Goal: Task Accomplishment & Management: Complete application form

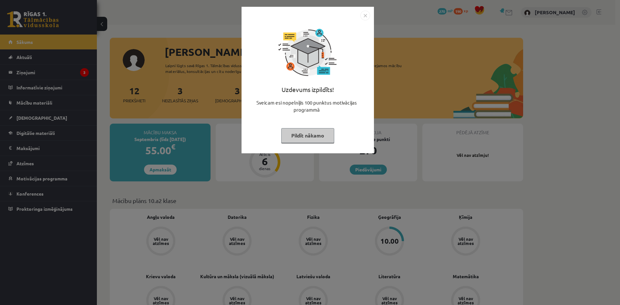
click at [308, 134] on button "Pildīt nākamo" at bounding box center [307, 135] width 53 height 15
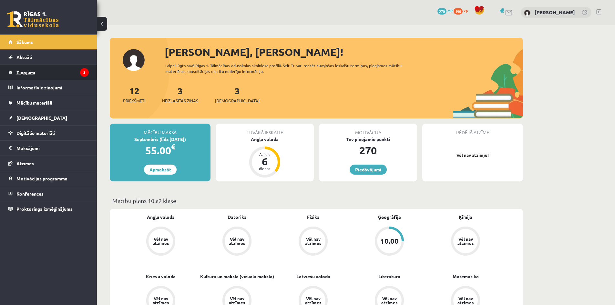
click at [72, 77] on legend "Ziņojumi 3" at bounding box center [52, 72] width 72 height 15
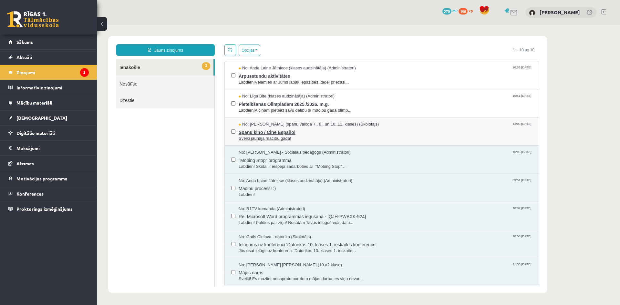
click at [303, 131] on span "Spāņu kino / Cine Español" at bounding box center [386, 132] width 294 height 8
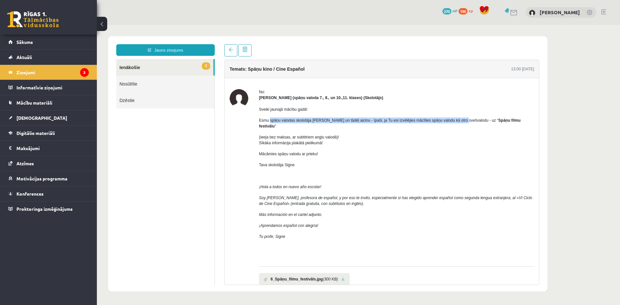
drag, startPoint x: 270, startPoint y: 120, endPoint x: 458, endPoint y: 123, distance: 188.2
click at [458, 123] on span "Esmu spāņu valodas skolotāja Signe Sirmā un tādēļ aicinu - īpaši, ja Tu esi izv…" at bounding box center [389, 123] width 261 height 10
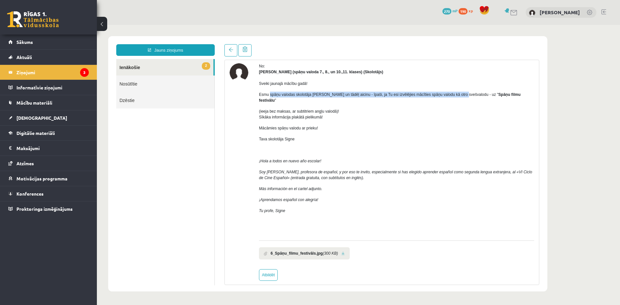
scroll to position [27, 0]
click at [131, 63] on link "2 Ienākošie" at bounding box center [164, 67] width 97 height 16
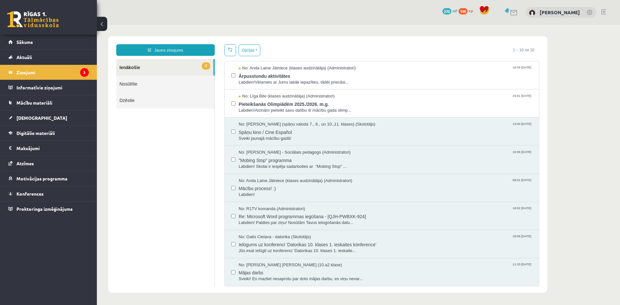
click at [172, 66] on link "2 Ienākošie" at bounding box center [164, 67] width 97 height 16
click at [371, 106] on span "Pieteikšanās Olimpiādēm 2025./2026. m.g." at bounding box center [386, 103] width 294 height 8
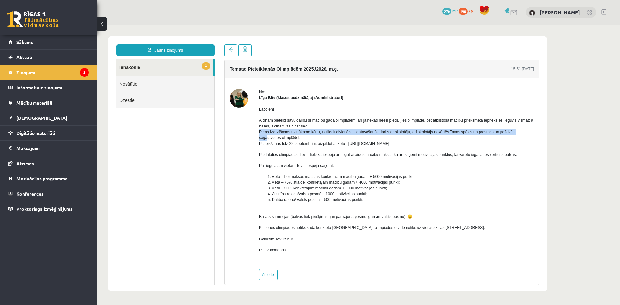
drag, startPoint x: 256, startPoint y: 132, endPoint x: 267, endPoint y: 136, distance: 11.6
click at [267, 136] on div "No: Līga Bite (klases audzinātāja) (Administratori) Labdien! Aicinām pieteikt s…" at bounding box center [382, 184] width 304 height 191
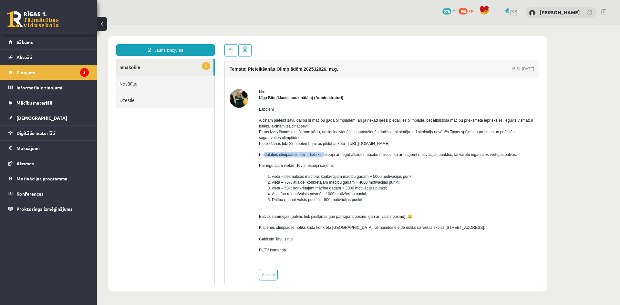
drag, startPoint x: 263, startPoint y: 157, endPoint x: 323, endPoint y: 152, distance: 60.3
click at [323, 152] on p "Piedaloties olimpiādēs, Tev ir lieliska iespēja arī iegūt atlaides mācību maksa…" at bounding box center [396, 155] width 275 height 6
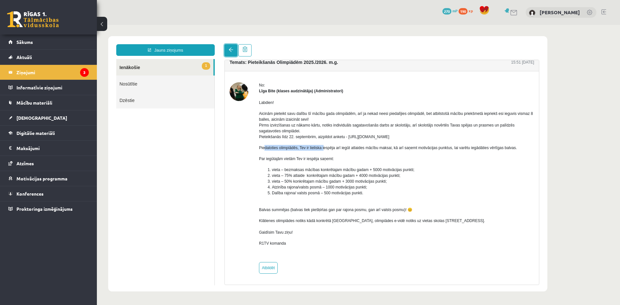
click at [229, 50] on span at bounding box center [231, 49] width 5 height 5
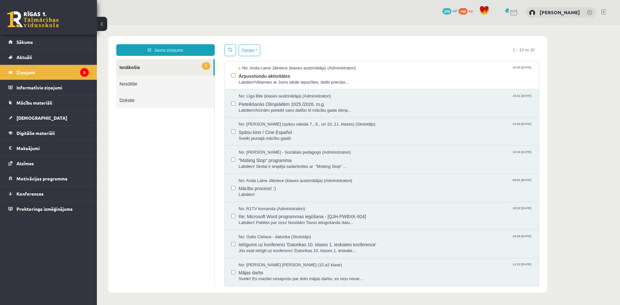
scroll to position [0, 0]
click at [313, 79] on span "Labdien!Vēlamies ar Jums labāk iepazīties, tādēļ priecāsi..." at bounding box center [386, 82] width 294 height 6
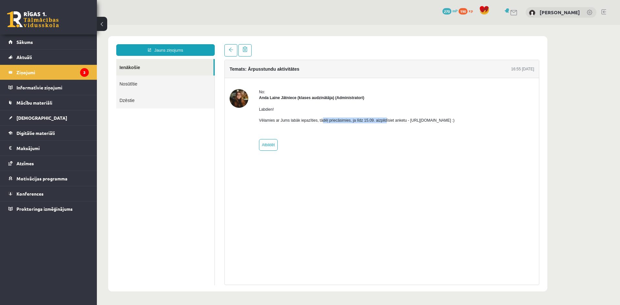
drag, startPoint x: 321, startPoint y: 120, endPoint x: 381, endPoint y: 119, distance: 60.4
click at [381, 119] on p "Vēlamies ar Jums labāk iepazīties, tādēļ priecāsimies, ja līdz 15.09. aizpildīs…" at bounding box center [357, 120] width 196 height 6
drag, startPoint x: 406, startPoint y: 123, endPoint x: 410, endPoint y: 122, distance: 3.6
click at [410, 122] on p "Vēlamies ar Jums labāk iepazīties, tādēļ priecāsimies, ja līdz 15.09. aizpildīs…" at bounding box center [357, 120] width 196 height 6
click at [402, 124] on div "Labdien! Vēlamies ar Jums labāk iepazīties, tādēļ priecāsimies, ja līdz 15.09. …" at bounding box center [357, 118] width 196 height 34
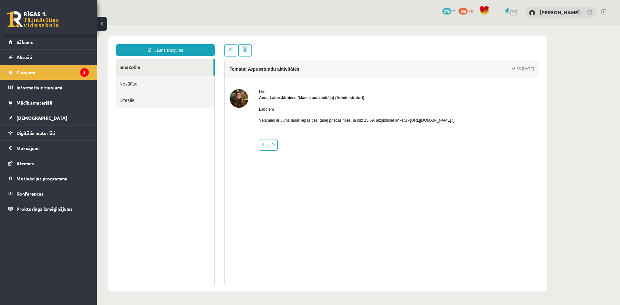
drag, startPoint x: 406, startPoint y: 121, endPoint x: 475, endPoint y: 120, distance: 68.8
click at [454, 120] on p "Vēlamies ar Jums labāk iepazīties, tādēļ priecāsimies, ja līdz 15.09. aizpildīs…" at bounding box center [357, 120] width 196 height 6
click at [240, 98] on img at bounding box center [239, 98] width 19 height 19
click at [270, 97] on strong "Anda Laine Jātniece (klases audzinātāja) (Administratori)" at bounding box center [311, 98] width 105 height 5
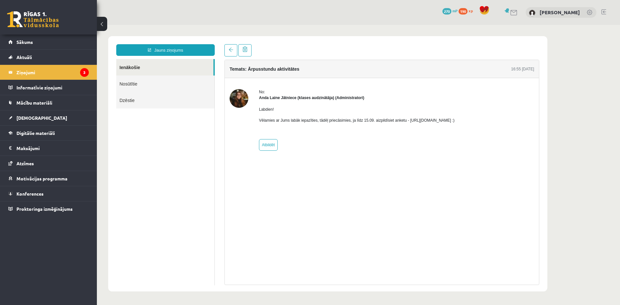
click at [287, 98] on strong "Anda Laine Jātniece (klases audzinātāja) (Administratori)" at bounding box center [311, 98] width 105 height 5
click at [230, 51] on span at bounding box center [231, 49] width 5 height 5
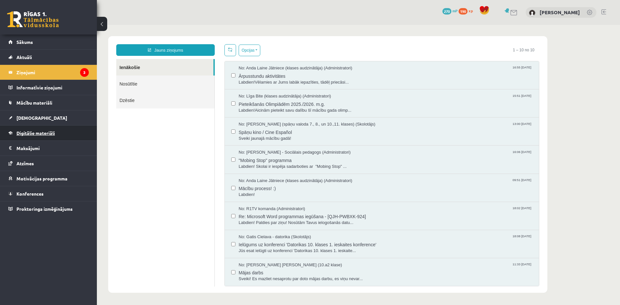
click at [28, 132] on span "Digitālie materiāli" at bounding box center [35, 133] width 38 height 6
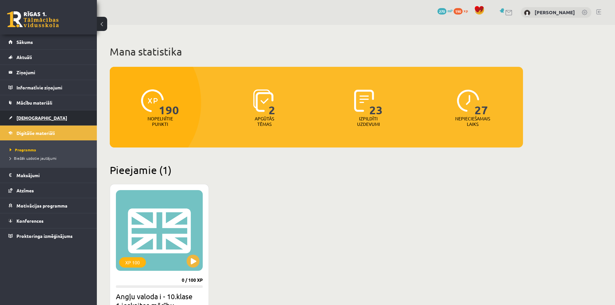
click at [34, 115] on span "[DEMOGRAPHIC_DATA]" at bounding box center [41, 118] width 51 height 6
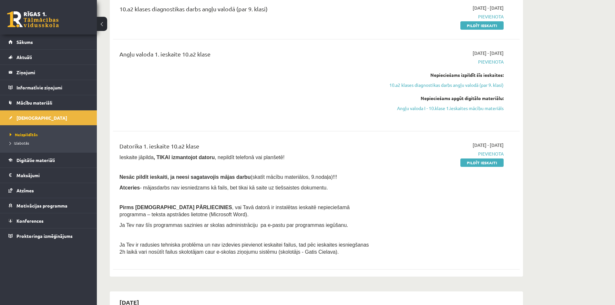
scroll to position [97, 0]
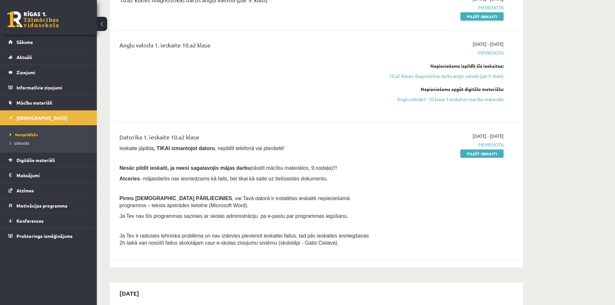
drag, startPoint x: 126, startPoint y: 166, endPoint x: 323, endPoint y: 175, distance: 198.1
click at [323, 175] on div "Datorika 1. ieskaite 10.a2 klase Ieskaite jāpilda , TIKAI izmantojot datoru , n…" at bounding box center [246, 191] width 262 height 117
drag, startPoint x: 231, startPoint y: 197, endPoint x: 237, endPoint y: 197, distance: 5.5
click at [237, 197] on span ", vai Tavā datorā ir instalētas ieskaitē nepieciešamā programma – teksta apstrā…" at bounding box center [234, 202] width 230 height 13
click at [172, 203] on p "Pirms ieskaites PĀRLIECINIES , vai Tavā datorā ir instalētas ieskaitē nepiecieš…" at bounding box center [245, 202] width 253 height 14
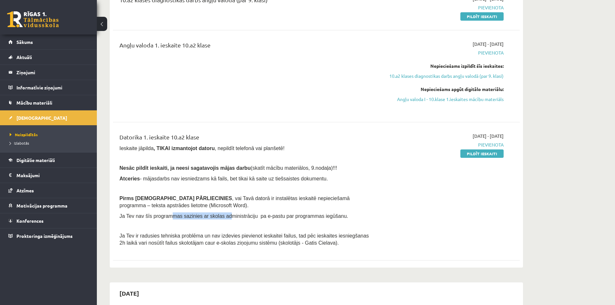
drag, startPoint x: 165, startPoint y: 213, endPoint x: 218, endPoint y: 215, distance: 53.6
click at [218, 215] on span "Ja Tev nav šīs programmas sazinies ar skolas administrāciju pa e-pastu par prog…" at bounding box center [233, 215] width 229 height 5
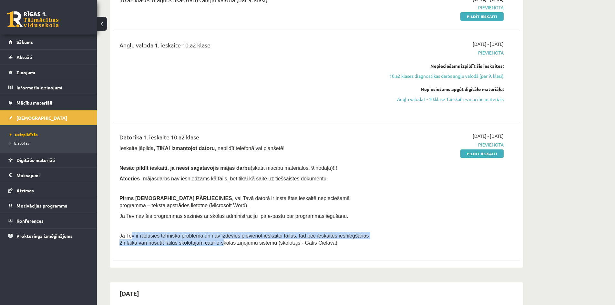
drag, startPoint x: 152, startPoint y: 239, endPoint x: 188, endPoint y: 240, distance: 36.5
click at [188, 240] on span "Ja Tev ir radusies tehniska problēma un nav izdevies pievienot ieskaitei failus…" at bounding box center [244, 239] width 250 height 13
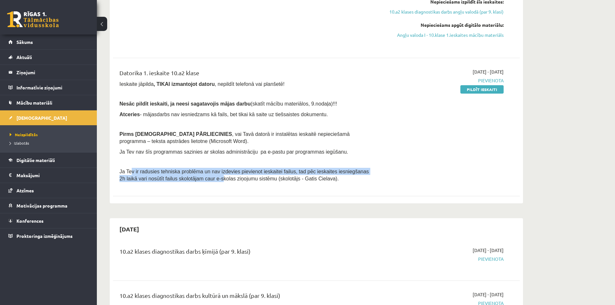
scroll to position [161, 0]
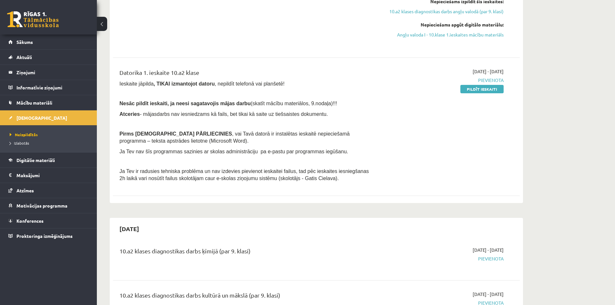
click at [294, 144] on div "Datorika 1. ieskaite 10.a2 klase Ieskaite jāpilda , TIKAI izmantojot datoru , n…" at bounding box center [246, 126] width 262 height 117
click at [469, 88] on link "Pildīt ieskaiti" at bounding box center [481, 89] width 43 height 8
click at [330, 35] on div "Angļu valoda 1. ieskaite 10.a2 klase" at bounding box center [246, 11] width 262 height 71
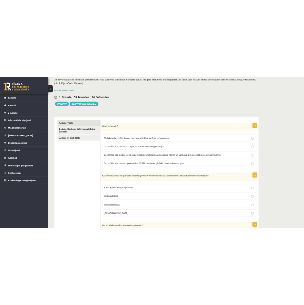
scroll to position [129, 0]
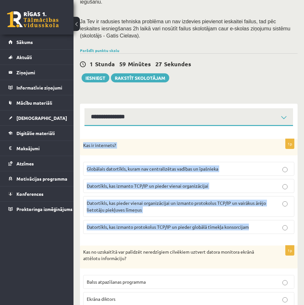
drag, startPoint x: 84, startPoint y: 129, endPoint x: 263, endPoint y: 214, distance: 197.7
click at [263, 214] on div "1p Kas ir internets? Globālais datortīkls, kuram nav centralizētas vadības un ī…" at bounding box center [189, 189] width 218 height 100
copy div "Kas ir internets? Globālais datortīkls, kuram nav centralizētas vadības un īpaš…"
click at [166, 166] on span "Globālais datortīkls, kuram nav centralizētas vadības un īpašnieka" at bounding box center [153, 169] width 132 height 6
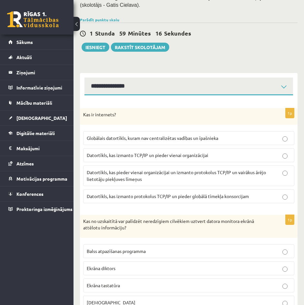
scroll to position [161, 0]
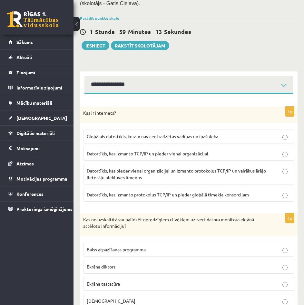
click at [73, 22] on div "0 Dāvanas 270 mP 190 xp" at bounding box center [37, 17] width 74 height 35
click at [77, 22] on button at bounding box center [77, 24] width 6 height 14
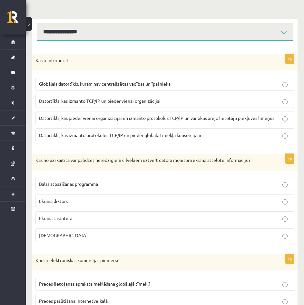
scroll to position [194, 0]
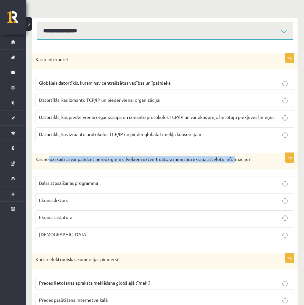
drag, startPoint x: 48, startPoint y: 159, endPoint x: 236, endPoint y: 163, distance: 187.6
click at [236, 163] on div "Kas no uzskaitītā var palīdzēt neredzīgiem cilvēkiem uztvert datora monitora ek…" at bounding box center [165, 161] width 266 height 17
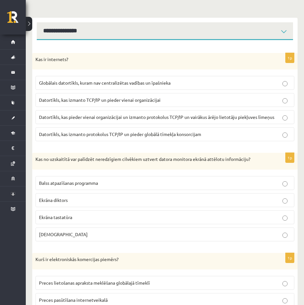
click at [133, 199] on p "Ekrāna diktors" at bounding box center [165, 200] width 252 height 7
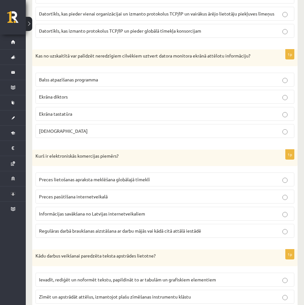
scroll to position [323, 0]
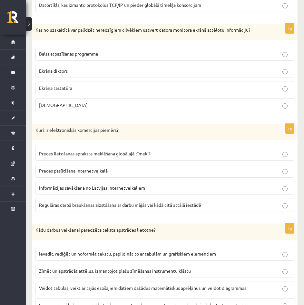
click at [104, 132] on p "Kurš ir elektroniskās komercijas piemērs?" at bounding box center [149, 130] width 227 height 6
click at [96, 187] on span "Informācijas savākšana no Latvijas internetveikaliem" at bounding box center [92, 188] width 106 height 6
click at [93, 164] on label "Preces pasūtīšana internetveikalā" at bounding box center [165, 171] width 259 height 14
click at [96, 158] on label "Preces lietošanas apraksta meklēšana globālajā tīmeklī" at bounding box center [165, 154] width 259 height 14
click at [89, 177] on label "Preces pasūtīšana internetveikalā" at bounding box center [165, 171] width 259 height 14
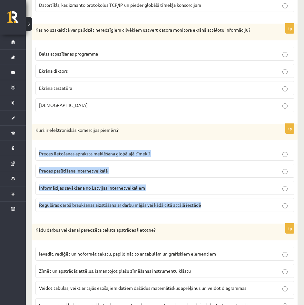
drag, startPoint x: 218, startPoint y: 204, endPoint x: 38, endPoint y: 145, distance: 189.5
click at [38, 145] on fieldset "Preces lietošanas apraksta meklēšana globālajā tīmeklī Preces pasūtīšana intern…" at bounding box center [165, 178] width 259 height 70
copy fieldset "Preces lietošanas apraksta meklēšana globālajā tīmeklī Preces pasūtīšana intern…"
click at [205, 170] on p "Preces pasūtīšana internetveikalā" at bounding box center [165, 170] width 252 height 7
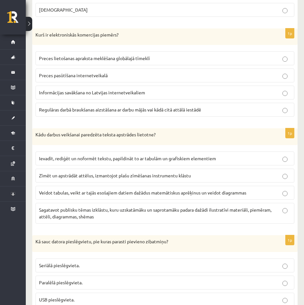
scroll to position [420, 0]
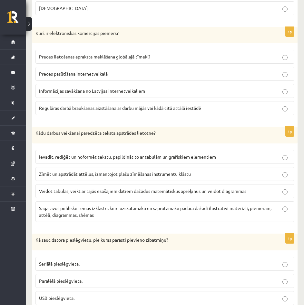
click at [147, 158] on span "Ievadīt, rediģēt un noformēt tekstu, papildināt to ar tabulām un grafiskiem ele…" at bounding box center [127, 157] width 177 height 6
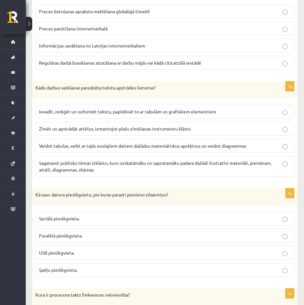
scroll to position [484, 0]
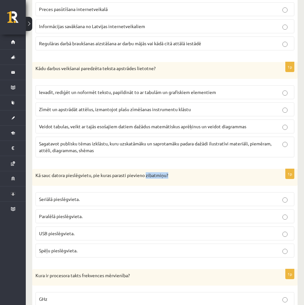
drag, startPoint x: 168, startPoint y: 175, endPoint x: 148, endPoint y: 174, distance: 20.7
click at [148, 174] on p "Kā sauc datora pieslēgvietu, pie kuras parasti pievieno zibatmiņu?" at bounding box center [149, 175] width 227 height 6
click at [89, 230] on label "USB pieslēgvieta." at bounding box center [165, 233] width 259 height 14
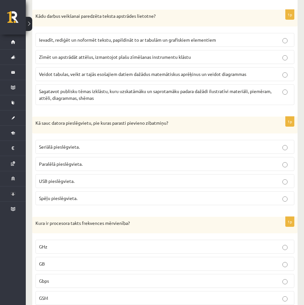
scroll to position [581, 0]
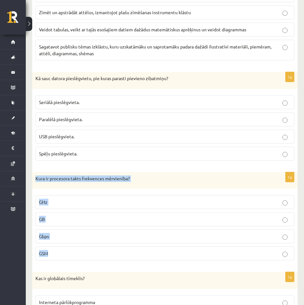
drag, startPoint x: 33, startPoint y: 176, endPoint x: 101, endPoint y: 255, distance: 104.1
click at [101, 255] on div "1p Kura ir procesora takts frekvences mērvienība? GHz GB Gbps GSM" at bounding box center [165, 219] width 266 height 94
copy div "Kura ir procesora takts frekvences mērvienība? GHz GB Gbps GSM"
click at [117, 204] on p "GHz" at bounding box center [165, 202] width 252 height 7
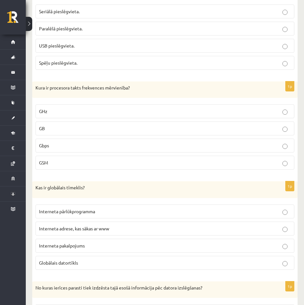
scroll to position [678, 0]
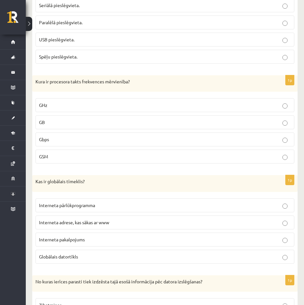
drag, startPoint x: 92, startPoint y: 182, endPoint x: 103, endPoint y: 184, distance: 11.1
click at [103, 184] on p "Kas ir globālais tīmeklis?" at bounding box center [149, 181] width 227 height 6
drag, startPoint x: 103, startPoint y: 184, endPoint x: 34, endPoint y: 182, distance: 69.4
click at [34, 182] on div "Kas ir globālais tīmeklis?" at bounding box center [165, 183] width 266 height 17
click at [180, 220] on p "Interneta adrese, kas sākas ar www" at bounding box center [165, 222] width 252 height 7
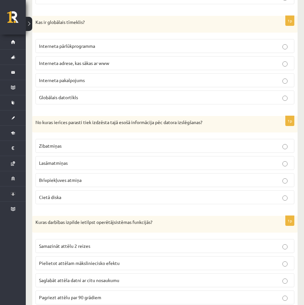
scroll to position [839, 0]
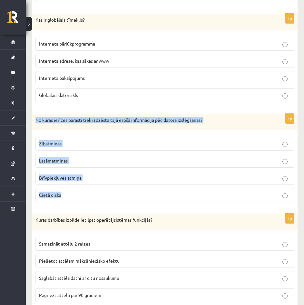
drag, startPoint x: 33, startPoint y: 115, endPoint x: 123, endPoint y: 206, distance: 127.6
click at [123, 206] on div "1p No kuras ierīces parasti tiek izdzēsta tajā esošā informācija pēc datora izs…" at bounding box center [165, 161] width 266 height 94
copy div "No kuras ierīces parasti tiek izdzēsta tajā esošā informācija pēc datora izslēg…"
click at [212, 113] on form "1p Kas ir internets? Globālais datortīkls, kuram nav centralizētas vadības un ī…" at bounding box center [165, 310] width 253 height 1819
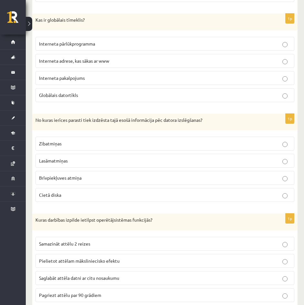
click at [239, 177] on p "Brīvpiekļuves atmiņa" at bounding box center [165, 177] width 252 height 7
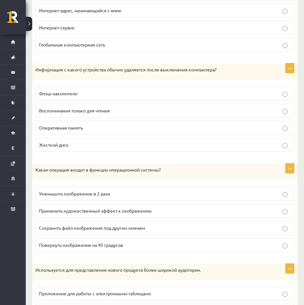
scroll to position [904, 0]
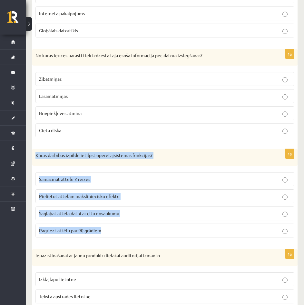
drag, startPoint x: 42, startPoint y: 166, endPoint x: 135, endPoint y: 237, distance: 116.6
click at [135, 237] on div "1p Kuras darbības izpilde ietilpst operētājsistēmas funkcijās? Samazināt attēlu…" at bounding box center [165, 196] width 266 height 94
copy div "Kuras darbības izpilde ietilpst operētājsistēmas funkcijās? Samazināt attēlu 2 …"
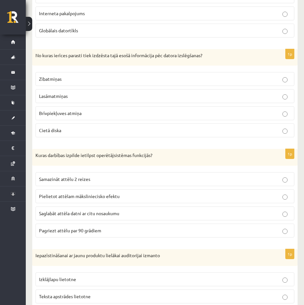
click at [165, 140] on div "1p No kuras ierīces parasti tiek izdzēsta tajā esošā informācija pēc datora izs…" at bounding box center [165, 96] width 266 height 94
click at [152, 208] on label "Saglabāt attēla datni ar citu nosaukumu" at bounding box center [165, 213] width 259 height 14
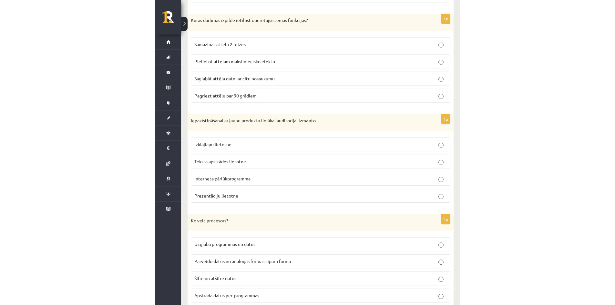
scroll to position [1065, 0]
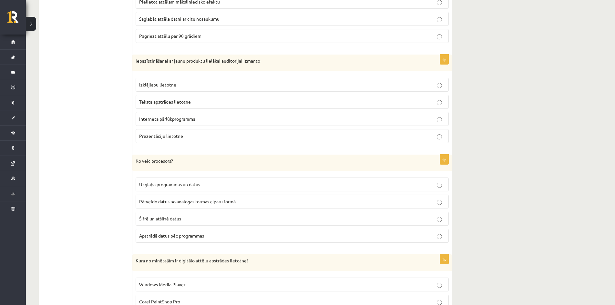
click at [242, 135] on p "Prezentāciju lietotne" at bounding box center [292, 136] width 306 height 7
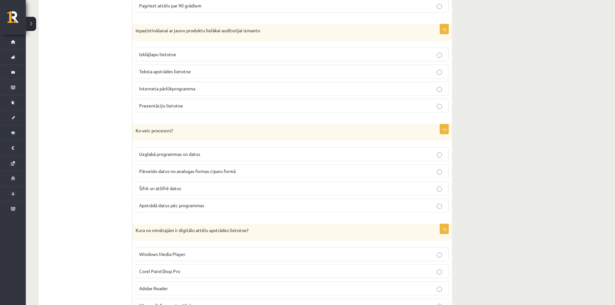
scroll to position [1098, 0]
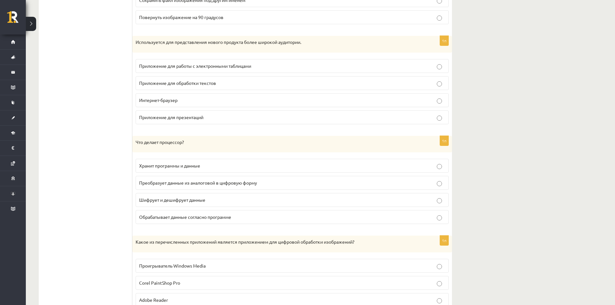
click at [333, 220] on p "Обрабатывает данные согласно программе" at bounding box center [292, 217] width 306 height 7
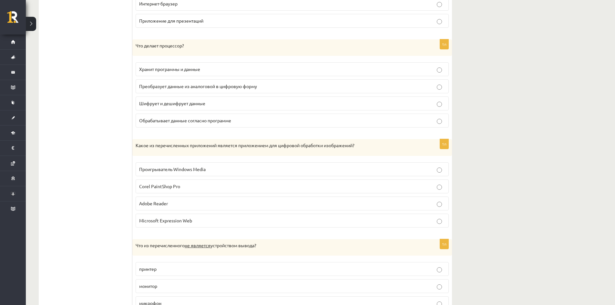
scroll to position [1194, 0]
drag, startPoint x: 188, startPoint y: 191, endPoint x: 132, endPoint y: 192, distance: 55.5
click at [132, 192] on div "1п Какое из перечисленных приложений является приложением для цифровой обработк…" at bounding box center [292, 186] width 320 height 94
copy font "Corel PaintShop Pro"
click at [193, 193] on label "Corel PaintShop Pro" at bounding box center [292, 186] width 313 height 14
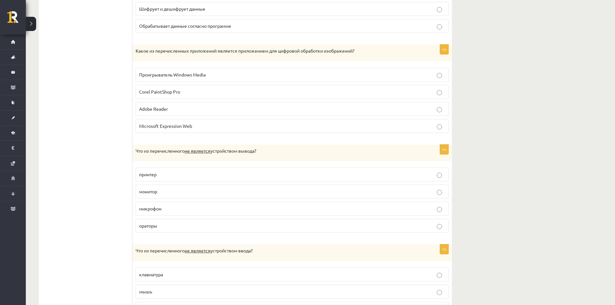
scroll to position [1291, 0]
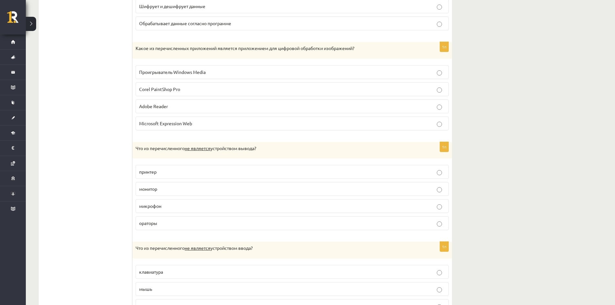
click at [188, 209] on p "микрофон" at bounding box center [292, 206] width 306 height 7
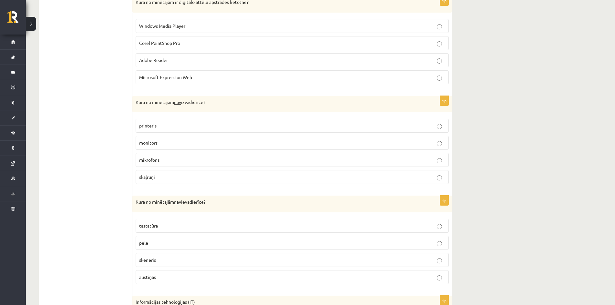
scroll to position [1356, 0]
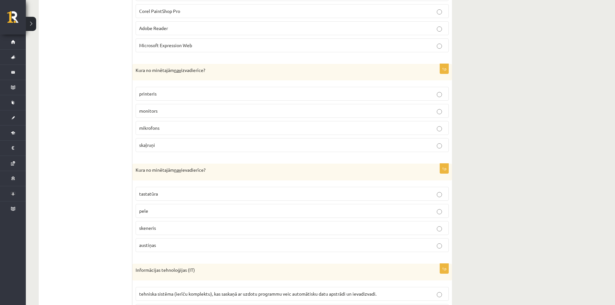
click at [234, 249] on p "austiņas" at bounding box center [292, 245] width 306 height 7
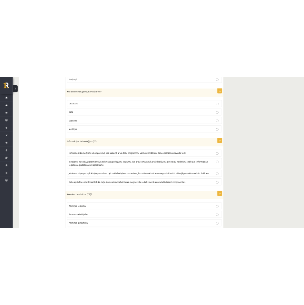
scroll to position [1517, 0]
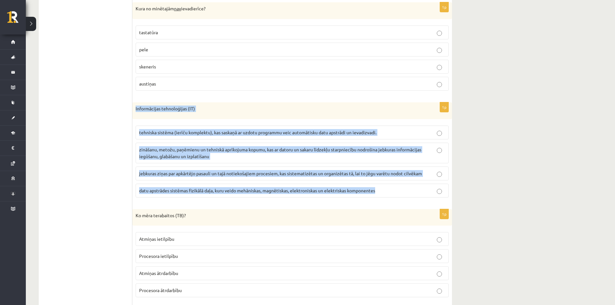
drag, startPoint x: 135, startPoint y: 106, endPoint x: 391, endPoint y: 195, distance: 271.0
click at [391, 195] on div "1p Informācijas tehnoloģijas (IT) tehniska sistēma (ierīču komplektu), kas sask…" at bounding box center [292, 152] width 320 height 100
copy div "Informācijas tehnoloģijas (IT) tehniska sistēma (ierīču komplektu), kas saskaņā…"
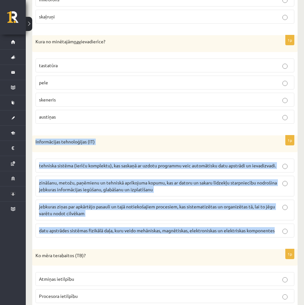
click at [207, 192] on p "zināšanu, metožu, paņēmienu un tehniskā aprīkojuma kopumu, kas ar datoru un sak…" at bounding box center [165, 186] width 252 height 14
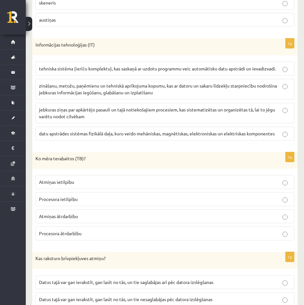
scroll to position [1648, 0]
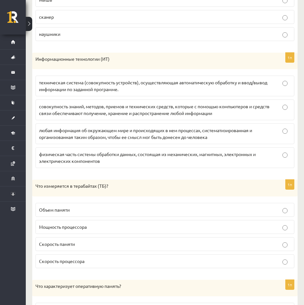
click at [132, 206] on p "Объем памяти" at bounding box center [165, 209] width 252 height 7
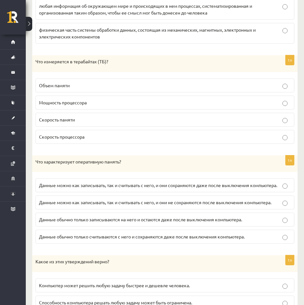
scroll to position [1777, 0]
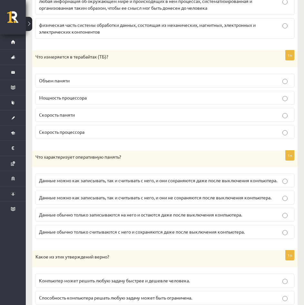
click at [87, 194] on p "Данные можно как записывать, так и считывать с него, и они не сохраняются после…" at bounding box center [165, 197] width 252 height 7
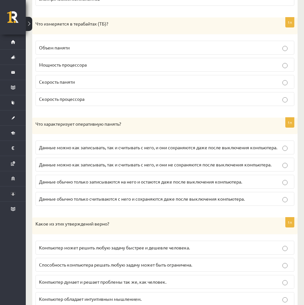
scroll to position [1819, 0]
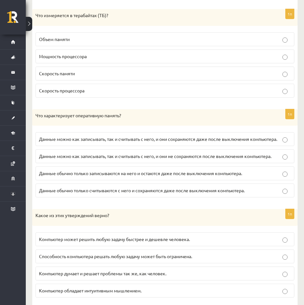
click at [186, 253] on font "Способность компьютера решать любую задачу может быть ограничена." at bounding box center [115, 256] width 153 height 6
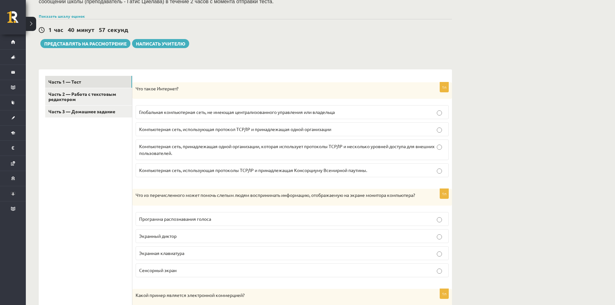
scroll to position [121, 0]
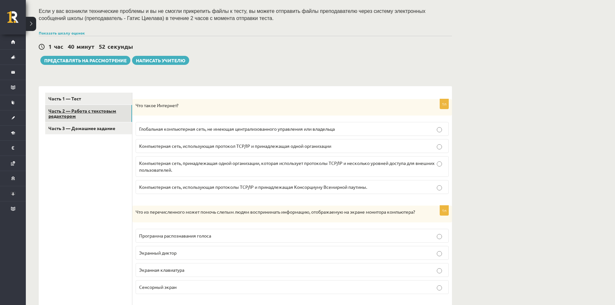
click at [96, 112] on font "Часть 2 — Работа с текстовым редактором" at bounding box center [82, 113] width 68 height 11
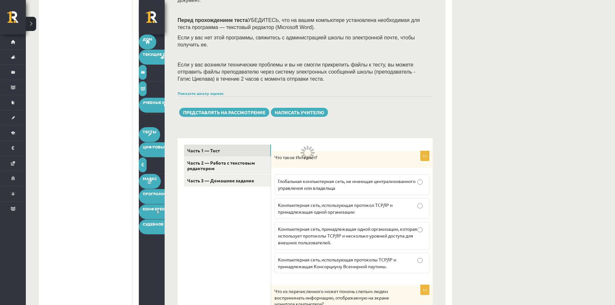
scroll to position [315, 0]
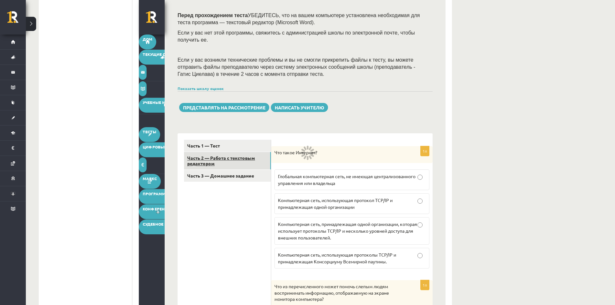
click at [226, 152] on link "Часть 2 — Работа с текстовым редактором" at bounding box center [227, 160] width 87 height 17
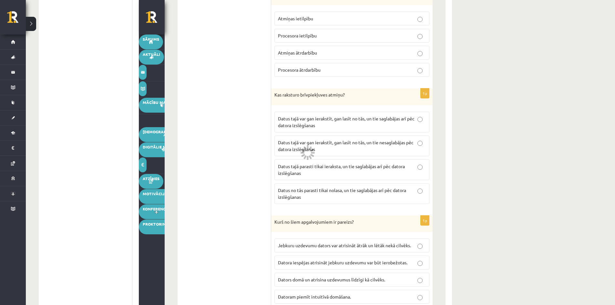
scroll to position [2042, 0]
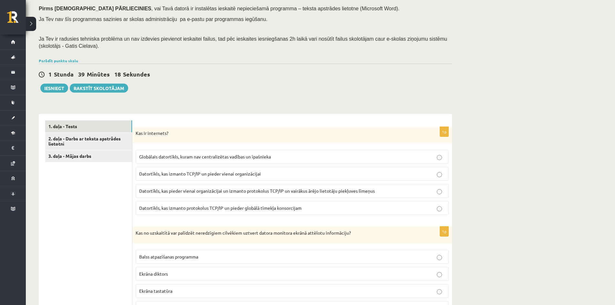
scroll to position [120, 0]
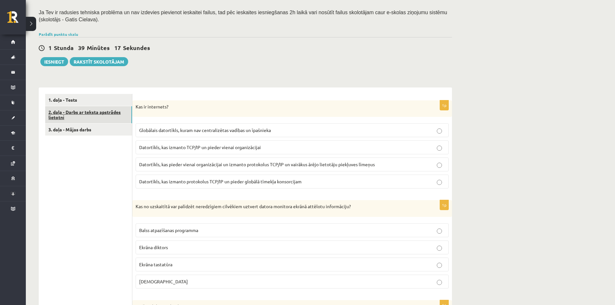
click at [75, 113] on link "2. daļa - Darbs ar teksta apstrādes lietotni" at bounding box center [88, 114] width 87 height 17
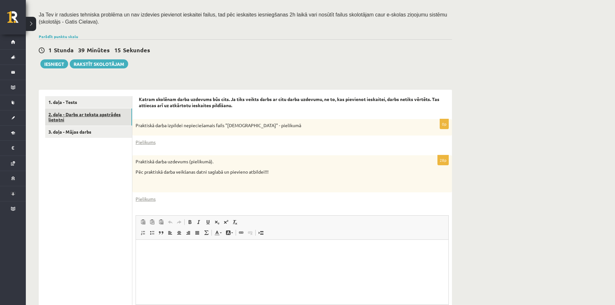
scroll to position [0, 0]
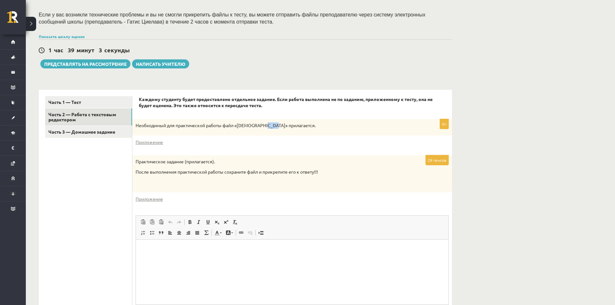
drag, startPoint x: 261, startPoint y: 126, endPoint x: 269, endPoint y: 127, distance: 7.8
click at [269, 127] on font "Необходимый для практической работы файл «Latvijas_prezidenti» прилагается." at bounding box center [226, 125] width 180 height 6
click at [310, 128] on p "Необходимый для практической работы файл «Latvijas_prezidenti» прилагается." at bounding box center [276, 125] width 281 height 6
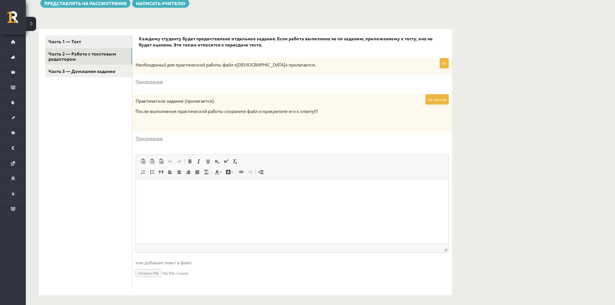
scroll to position [182, 0]
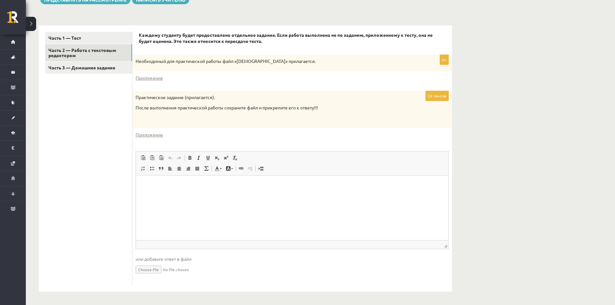
click at [143, 270] on input "file" at bounding box center [292, 268] width 313 height 13
type input "**********"
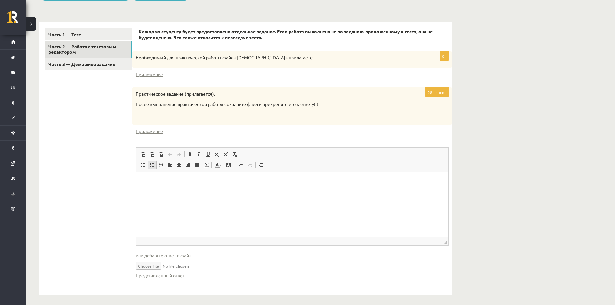
scroll to position [189, 0]
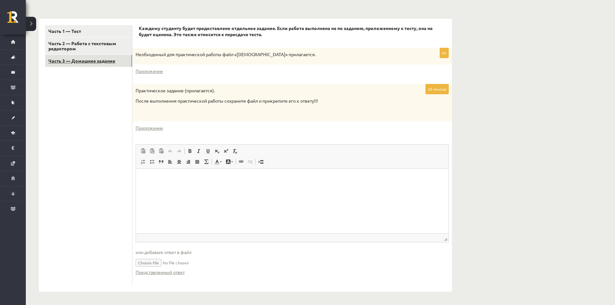
click at [79, 64] on link "Часть 3 — Домашнее задание" at bounding box center [88, 61] width 87 height 12
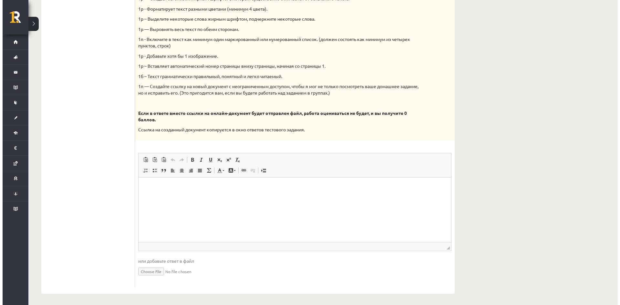
scroll to position [314, 0]
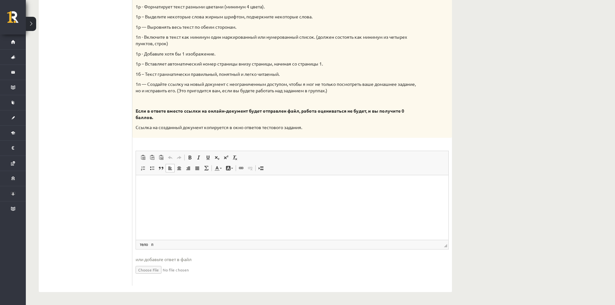
click at [171, 189] on html at bounding box center [292, 185] width 312 height 20
click at [197, 184] on link "**********" at bounding box center [172, 184] width 61 height 4
click at [204, 187] on link "**********" at bounding box center [172, 184] width 61 height 4
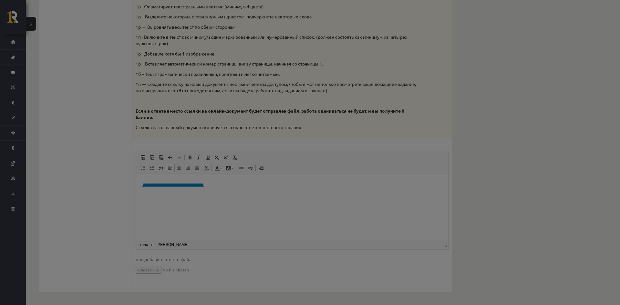
scroll to position [0, 0]
type input "**********"
select select "********"
type input "**********"
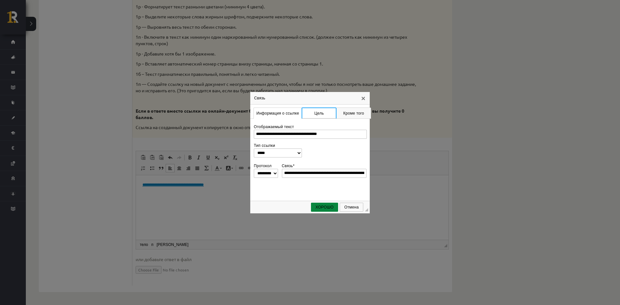
click at [320, 116] on link "Цель" at bounding box center [318, 112] width 35 height 11
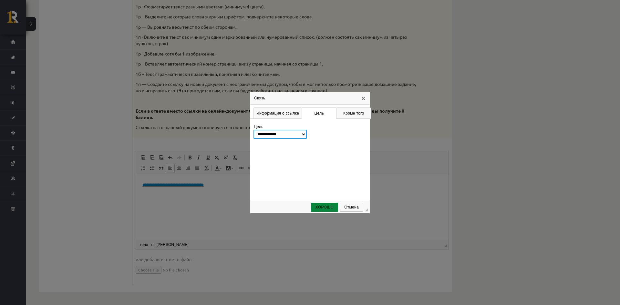
click at [290, 134] on select "**********" at bounding box center [279, 134] width 53 height 9
click at [275, 116] on link "Информация о ссылке" at bounding box center [277, 112] width 48 height 11
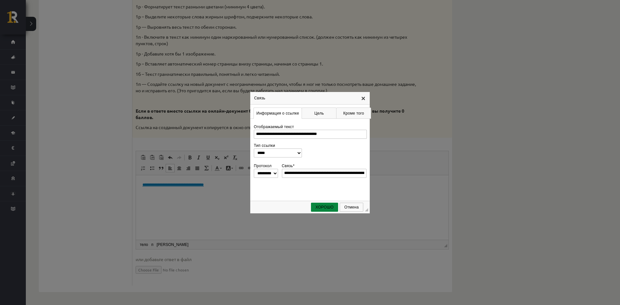
click at [362, 96] on link "Х" at bounding box center [363, 98] width 5 height 5
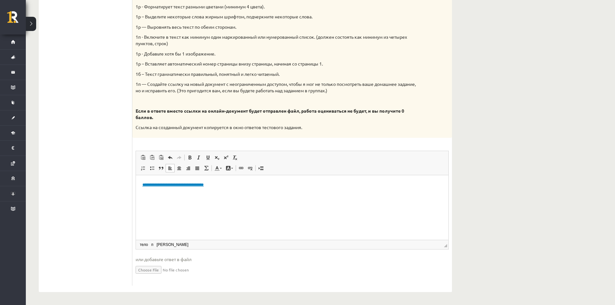
click at [276, 195] on html "**********" at bounding box center [292, 185] width 312 height 20
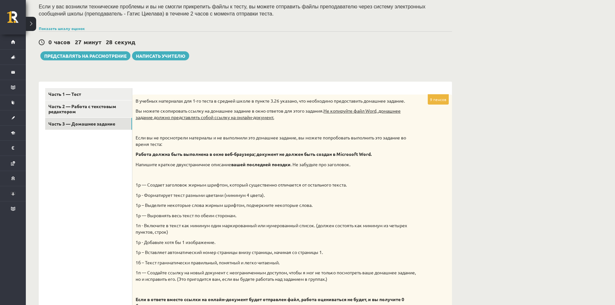
scroll to position [129, 0]
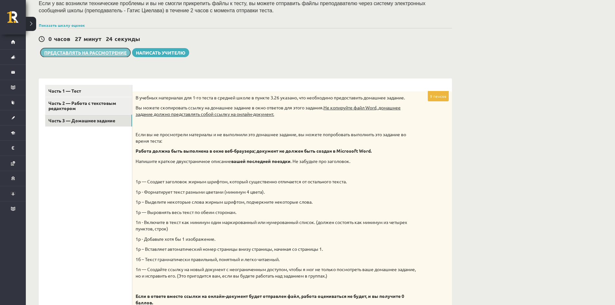
click at [93, 49] on button "Представлять на рассмотрение" at bounding box center [85, 52] width 90 height 9
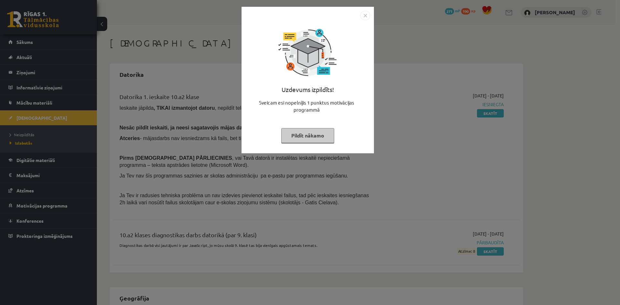
click at [300, 135] on button "Pildīt nākamo" at bounding box center [307, 135] width 53 height 15
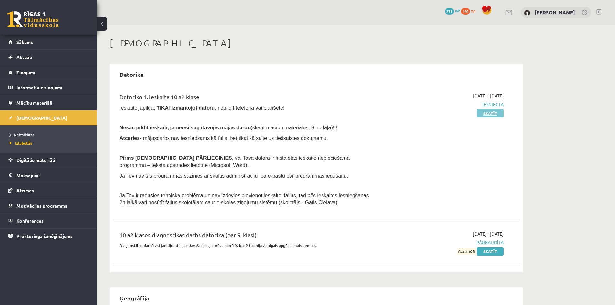
click at [487, 115] on link "Skatīt" at bounding box center [490, 113] width 27 height 8
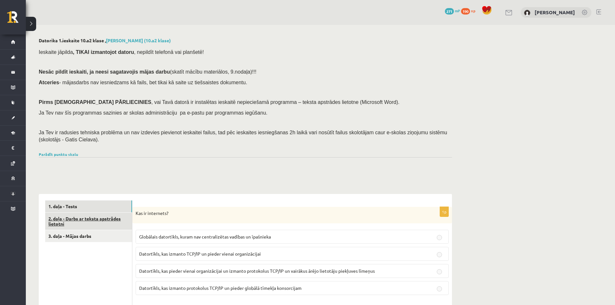
click at [121, 222] on link "2. daļa - Darbs ar teksta apstrādes lietotni" at bounding box center [88, 221] width 87 height 17
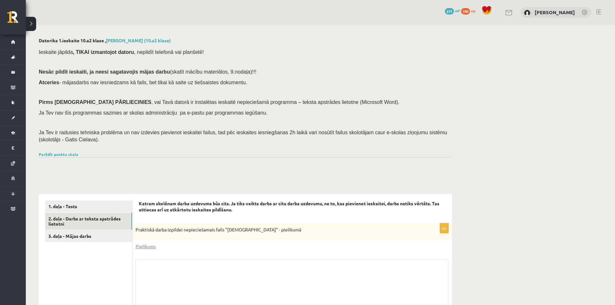
drag, startPoint x: 111, startPoint y: 148, endPoint x: 109, endPoint y: 121, distance: 26.5
click at [71, 234] on link "3. daļa - Mājas darbs" at bounding box center [88, 236] width 87 height 12
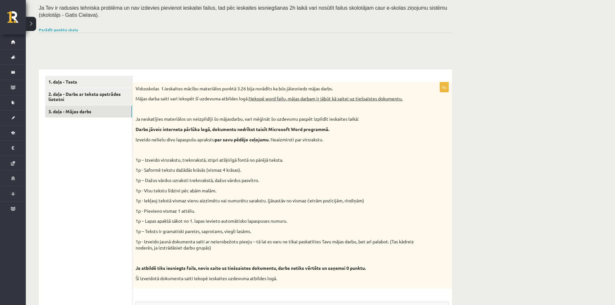
scroll to position [124, 0]
click at [104, 97] on link "2. daļa - Darbs ar teksta apstrādes lietotni" at bounding box center [88, 97] width 87 height 17
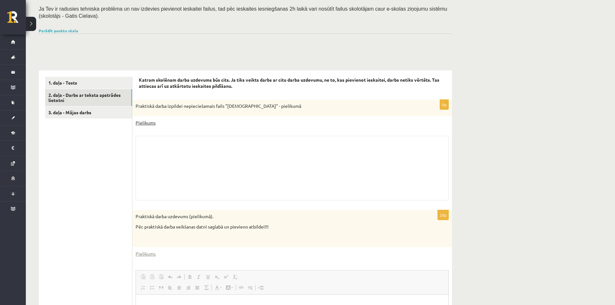
scroll to position [0, 0]
click at [146, 126] on link "Pielikums" at bounding box center [146, 122] width 20 height 7
click at [149, 252] on link "Pielikums" at bounding box center [146, 253] width 20 height 7
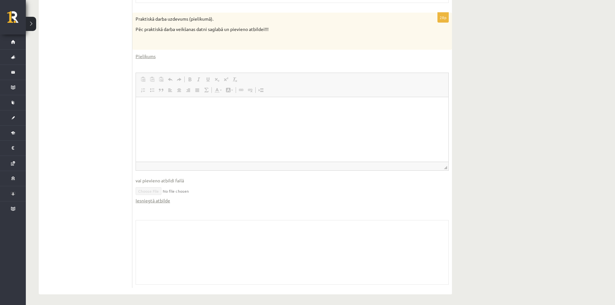
scroll to position [324, 0]
click at [155, 200] on link "Iesniegtā atbilde" at bounding box center [153, 198] width 35 height 7
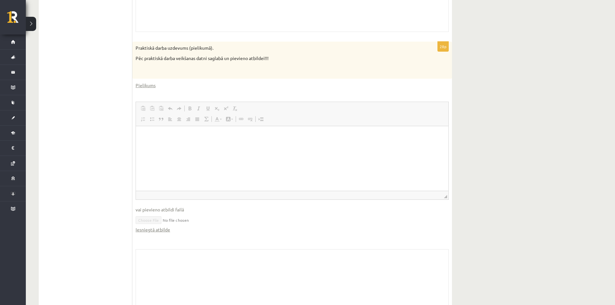
scroll to position [0, 0]
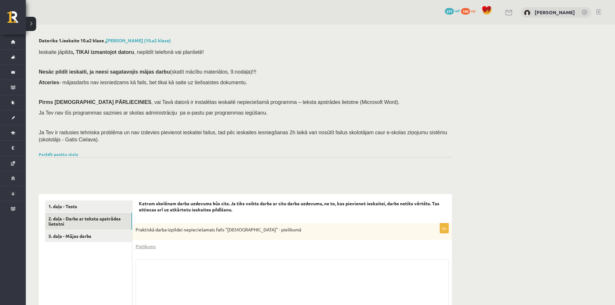
drag, startPoint x: 83, startPoint y: 77, endPoint x: 93, endPoint y: -28, distance: 105.4
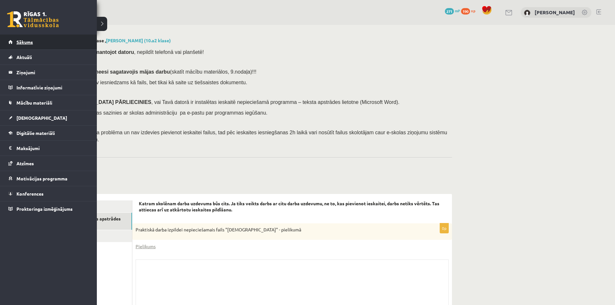
click at [28, 41] on span "Sākums" at bounding box center [24, 42] width 16 height 6
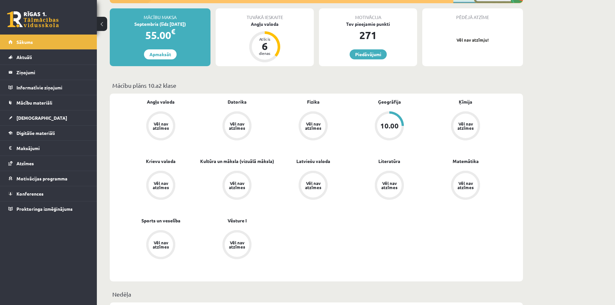
scroll to position [129, 0]
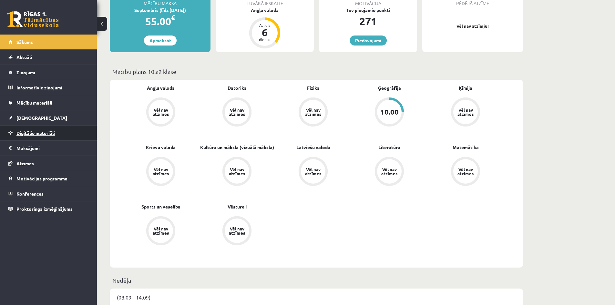
click at [42, 133] on span "Digitālie materiāli" at bounding box center [35, 133] width 38 height 6
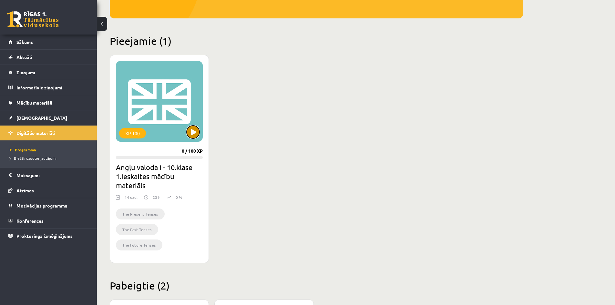
click at [192, 135] on button at bounding box center [193, 132] width 13 height 13
click at [169, 143] on div "XP 100 0 / 100 XP Angļu valoda i - 10.klase 1.ieskaites mācību materiāls 14 uzd…" at bounding box center [159, 159] width 99 height 208
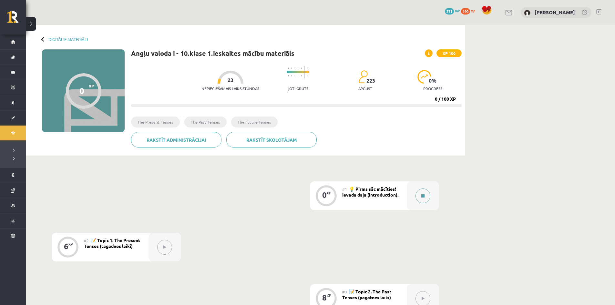
click at [435, 196] on div at bounding box center [423, 195] width 32 height 29
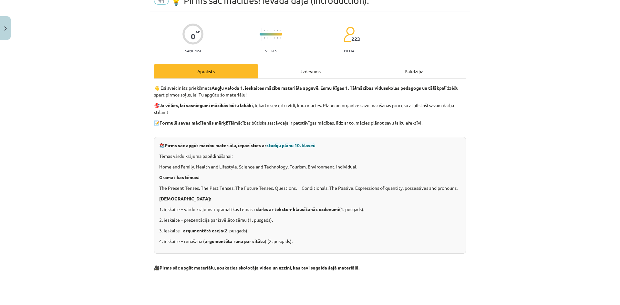
scroll to position [32, 0]
